Goal: Find specific page/section: Find specific page/section

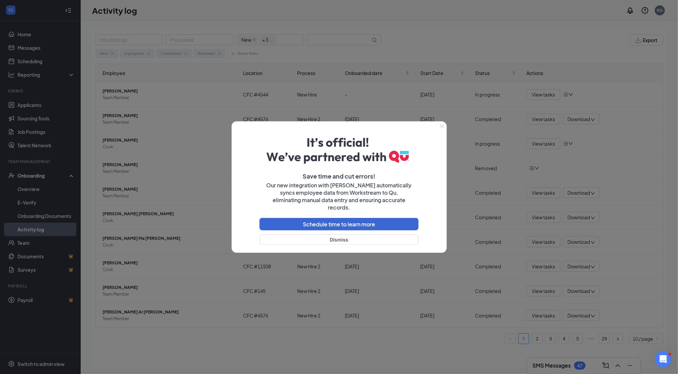
click at [442, 128] on icon "Close" at bounding box center [442, 126] width 4 height 4
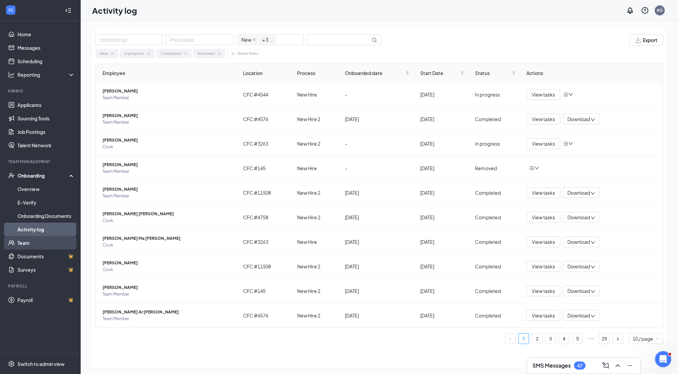
click at [43, 239] on link "Team" at bounding box center [45, 242] width 57 height 13
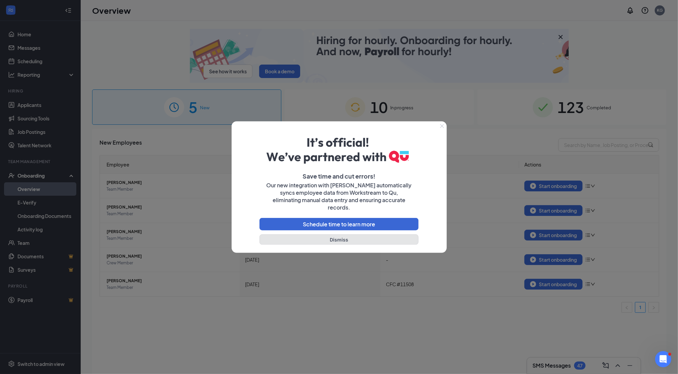
click at [354, 234] on button "Dismiss" at bounding box center [338, 239] width 159 height 10
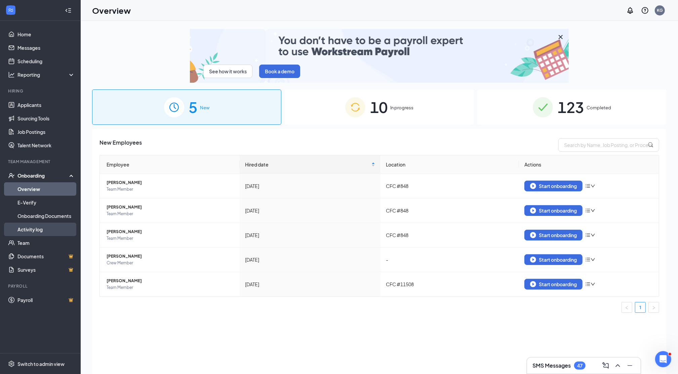
click at [51, 224] on link "Activity log" at bounding box center [45, 228] width 57 height 13
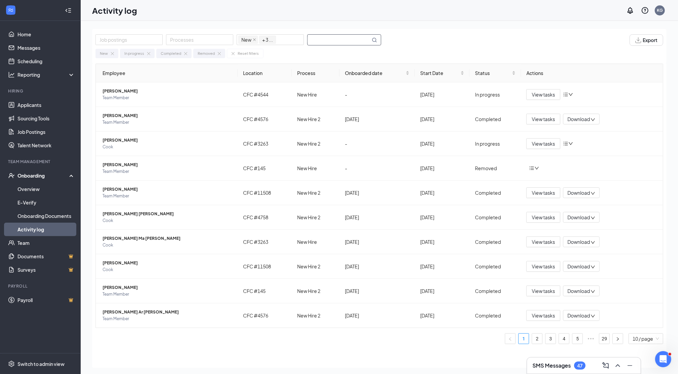
click at [316, 40] on input "text" at bounding box center [338, 40] width 63 height 10
click at [315, 45] on span at bounding box center [347, 39] width 81 height 11
click at [315, 42] on input "text" at bounding box center [338, 40] width 63 height 10
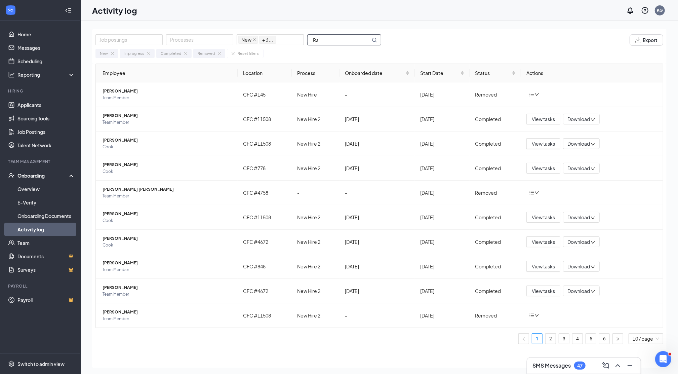
drag, startPoint x: 315, startPoint y: 42, endPoint x: 333, endPoint y: 38, distance: 18.6
click at [333, 38] on input "Ra" at bounding box center [338, 40] width 63 height 10
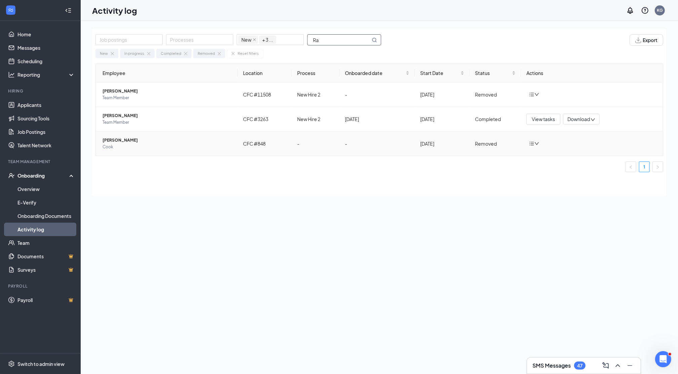
type input "R"
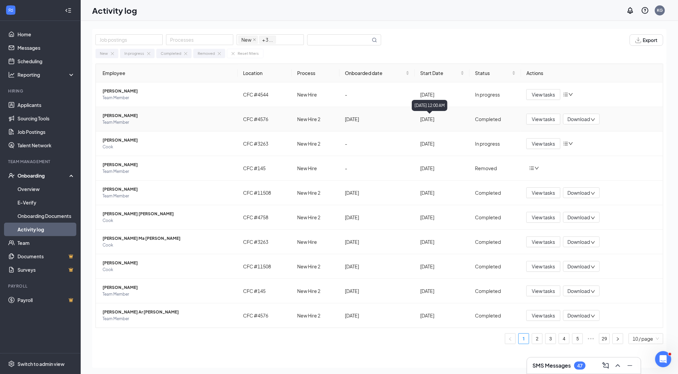
click at [447, 112] on div "[DATE] 12:00 AM" at bounding box center [430, 107] width 36 height 14
click at [324, 38] on input "text" at bounding box center [338, 40] width 63 height 10
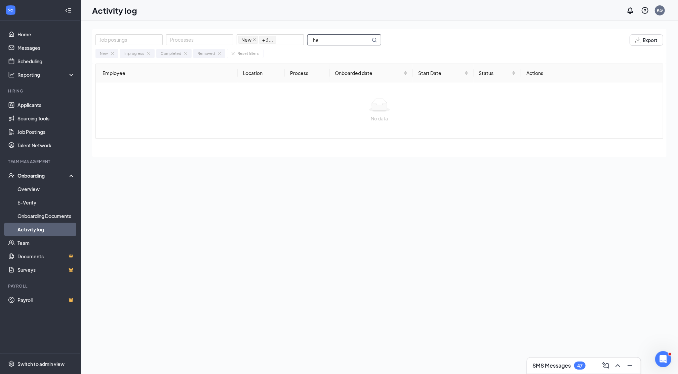
type input "h"
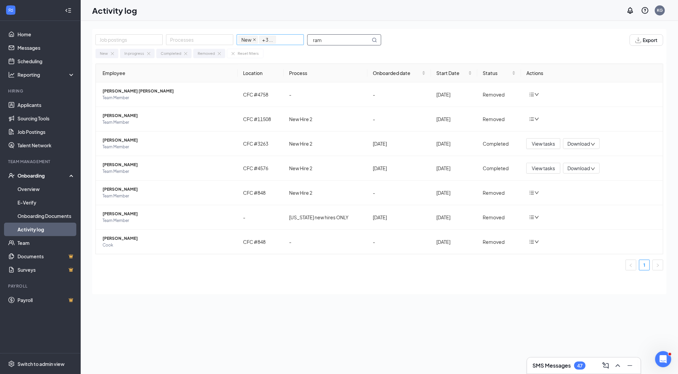
click at [253, 38] on icon "close" at bounding box center [254, 39] width 3 height 3
click at [145, 38] on div at bounding box center [129, 40] width 64 height 8
type input "ram"
click at [107, 51] on span at bounding box center [107, 52] width 5 height 5
click at [181, 5] on div "Activity log KG" at bounding box center [379, 10] width 597 height 21
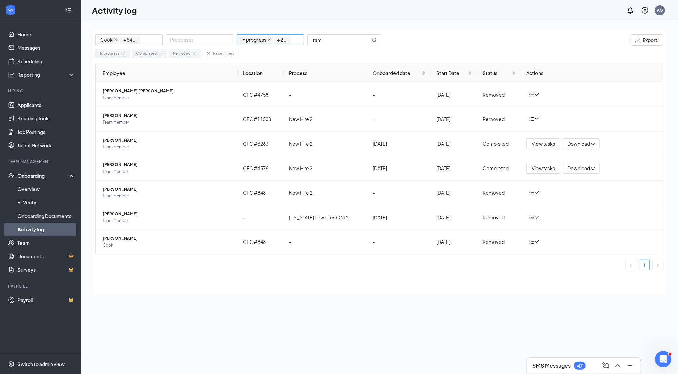
click at [43, 231] on link "Activity log" at bounding box center [45, 228] width 57 height 13
click at [42, 242] on link "Team" at bounding box center [45, 242] width 57 height 13
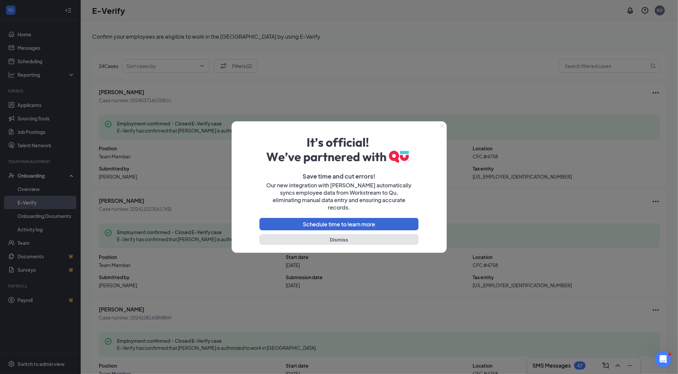
click at [343, 234] on button "Dismiss" at bounding box center [338, 239] width 159 height 10
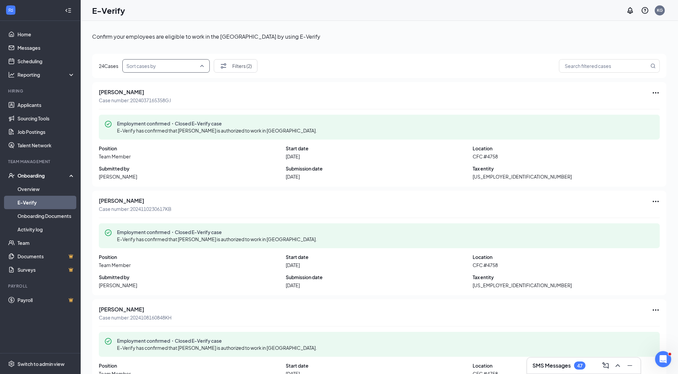
click at [201, 65] on input "search" at bounding box center [163, 65] width 75 height 13
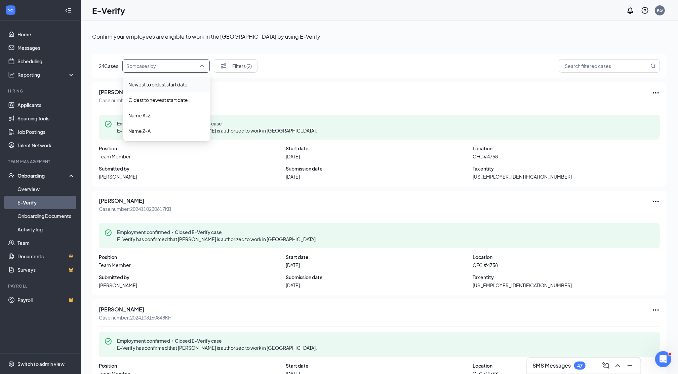
click at [185, 81] on span "Newest to oldest start date" at bounding box center [157, 84] width 59 height 7
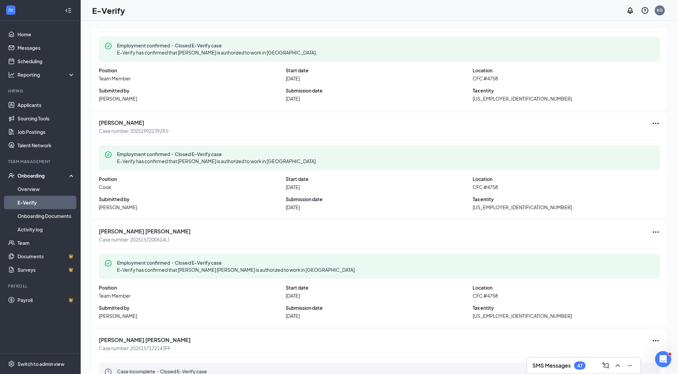
scroll to position [385, 0]
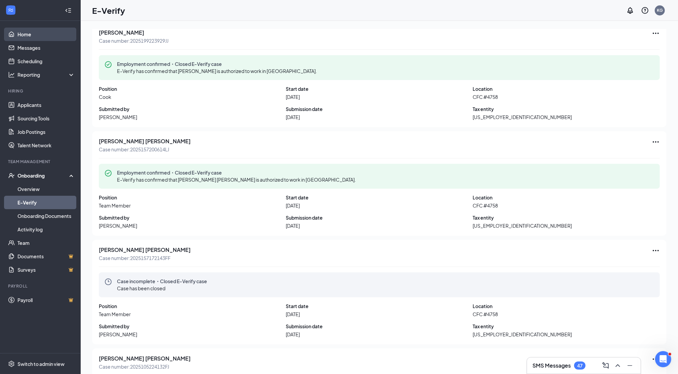
click at [34, 31] on link "Home" at bounding box center [45, 34] width 57 height 13
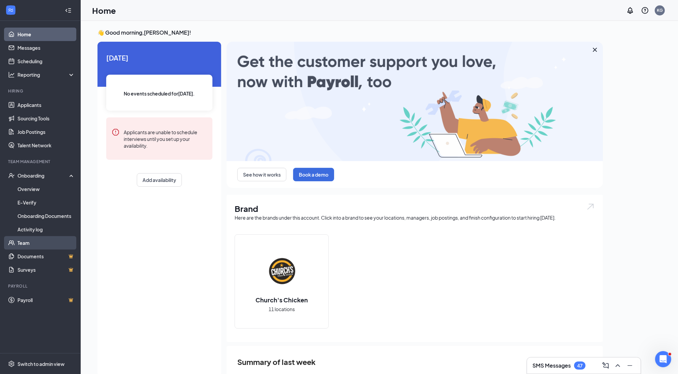
click at [39, 243] on link "Team" at bounding box center [45, 242] width 57 height 13
